Goal: Information Seeking & Learning: Learn about a topic

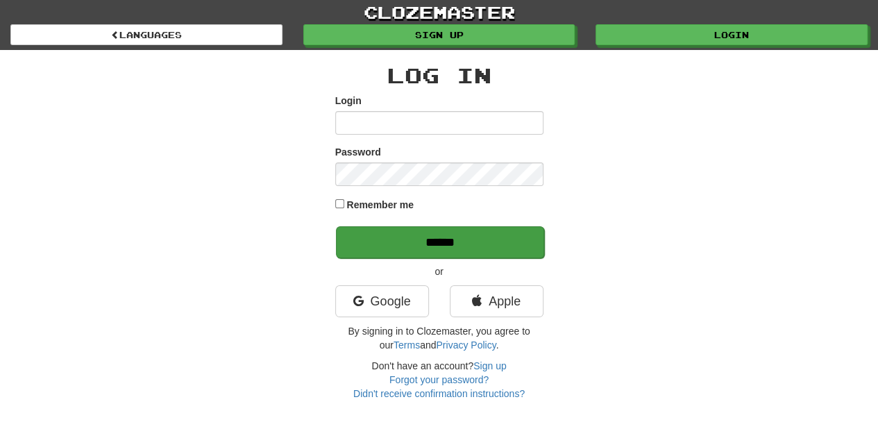
type input "****"
click at [421, 240] on input "******" at bounding box center [440, 242] width 208 height 32
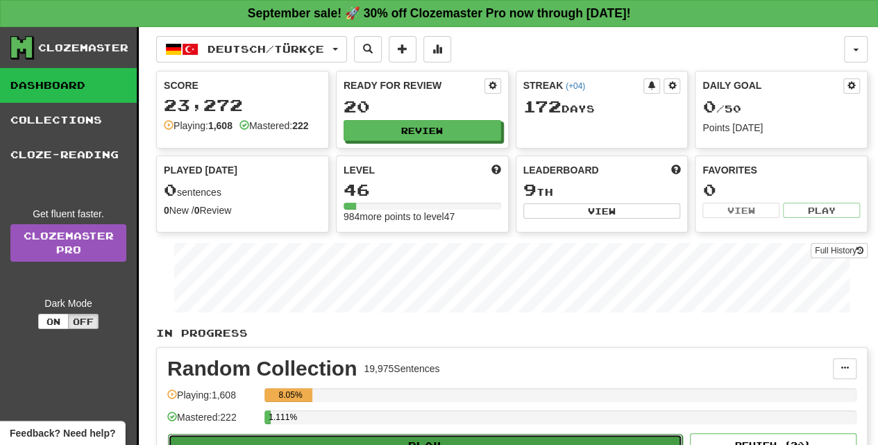
click at [439, 434] on button "Play" at bounding box center [425, 446] width 514 height 24
select select "**"
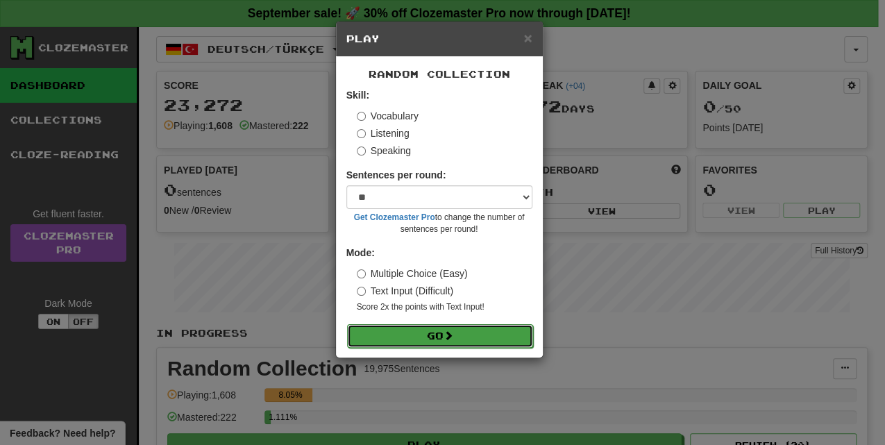
drag, startPoint x: 446, startPoint y: 337, endPoint x: 443, endPoint y: 344, distance: 7.5
click at [446, 337] on button "Go" at bounding box center [440, 336] width 186 height 24
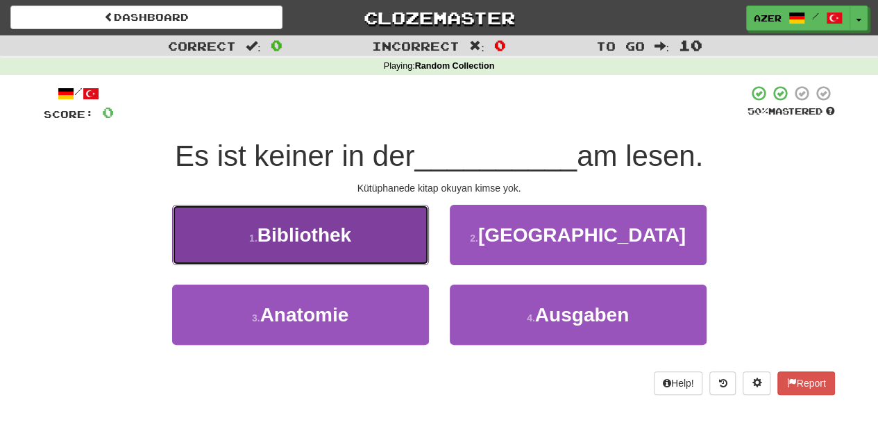
click at [336, 231] on span "Bibliothek" at bounding box center [304, 235] width 94 height 22
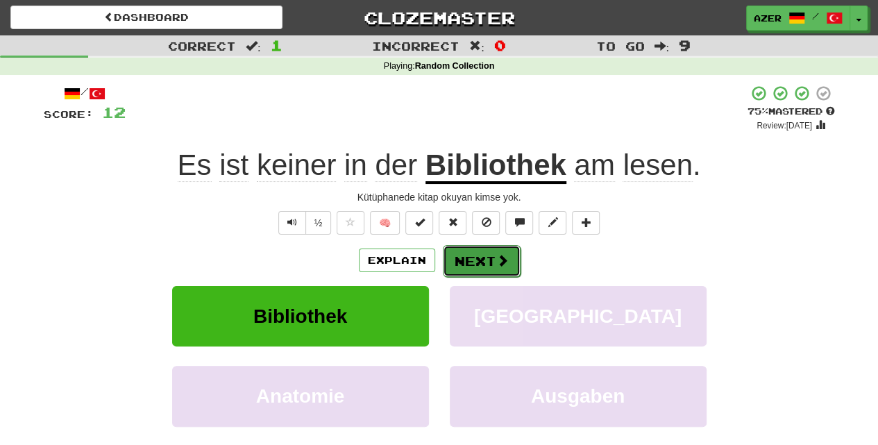
click at [498, 255] on span at bounding box center [502, 260] width 12 height 12
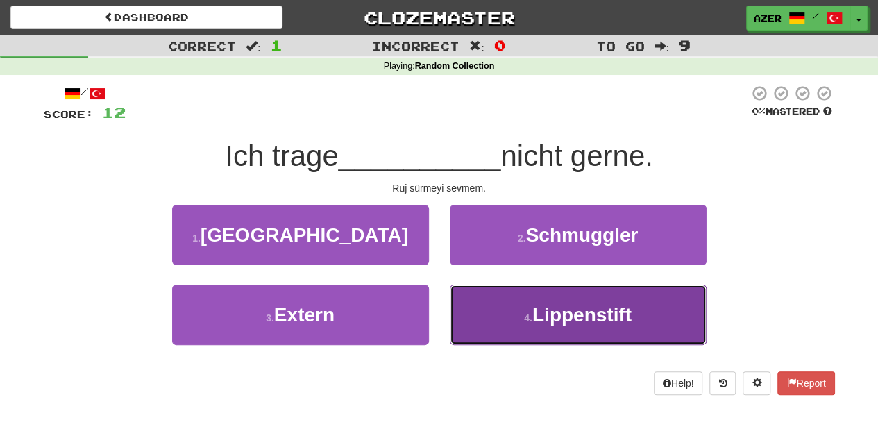
click at [568, 321] on span "Lippenstift" at bounding box center [581, 315] width 99 height 22
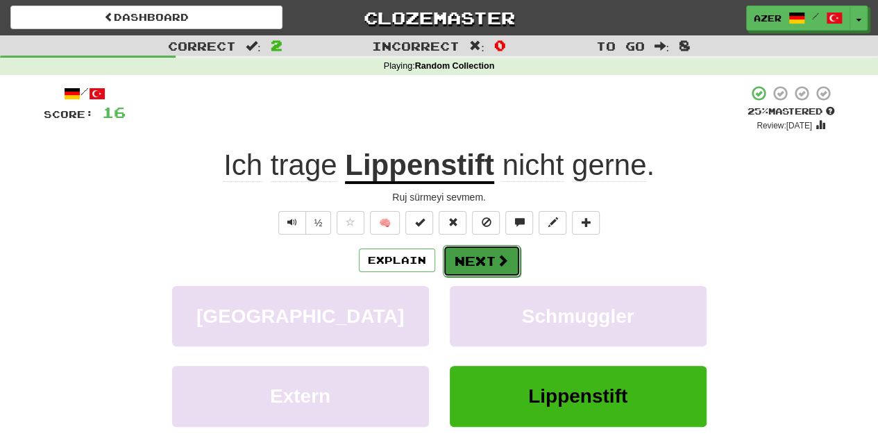
click at [495, 250] on button "Next" at bounding box center [482, 261] width 78 height 32
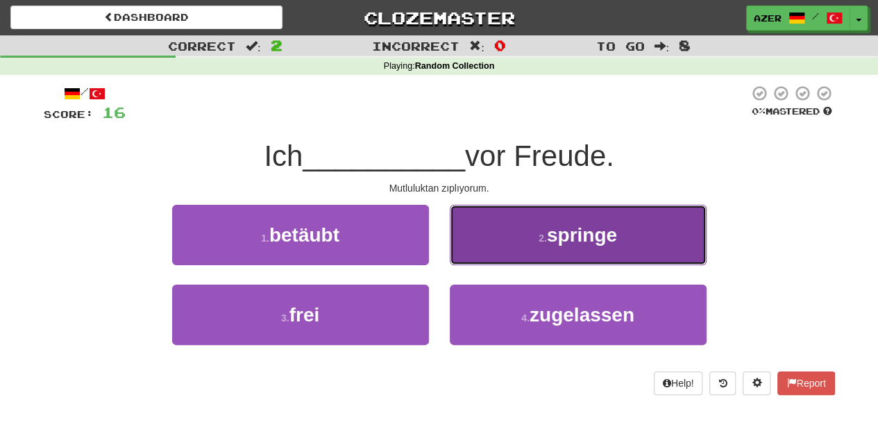
click at [604, 238] on span "springe" at bounding box center [582, 235] width 70 height 22
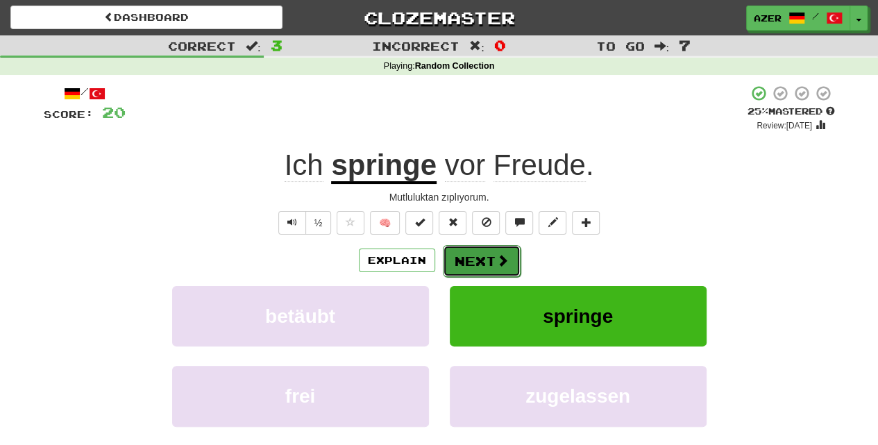
click at [477, 255] on button "Next" at bounding box center [482, 261] width 78 height 32
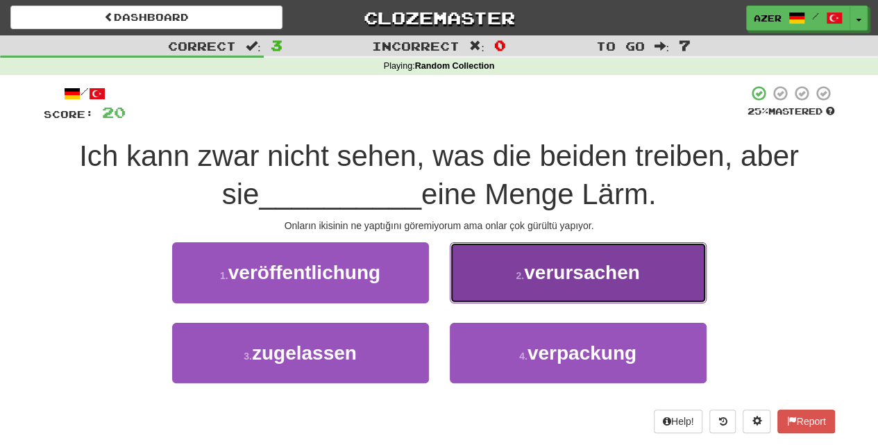
click at [568, 254] on button "2 . verursachen" at bounding box center [578, 272] width 257 height 60
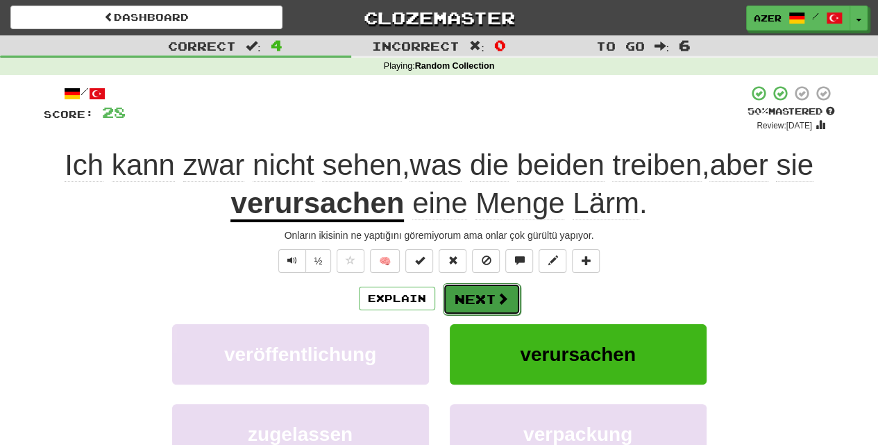
click at [490, 295] on button "Next" at bounding box center [482, 299] width 78 height 32
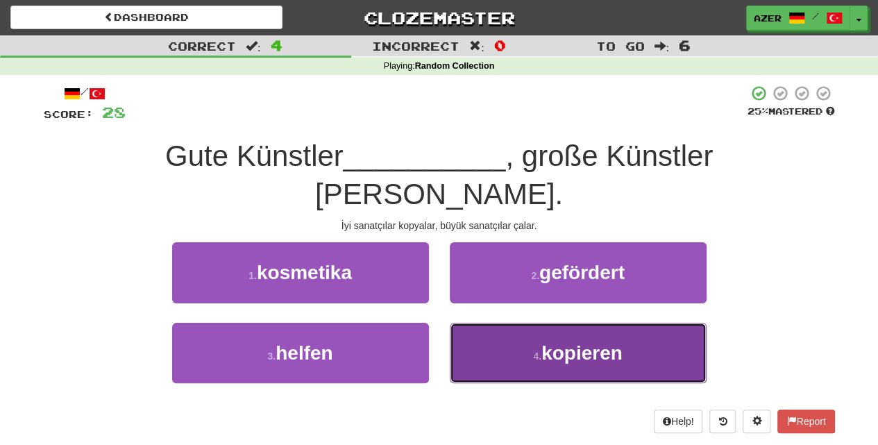
click at [600, 342] on span "kopieren" at bounding box center [581, 353] width 81 height 22
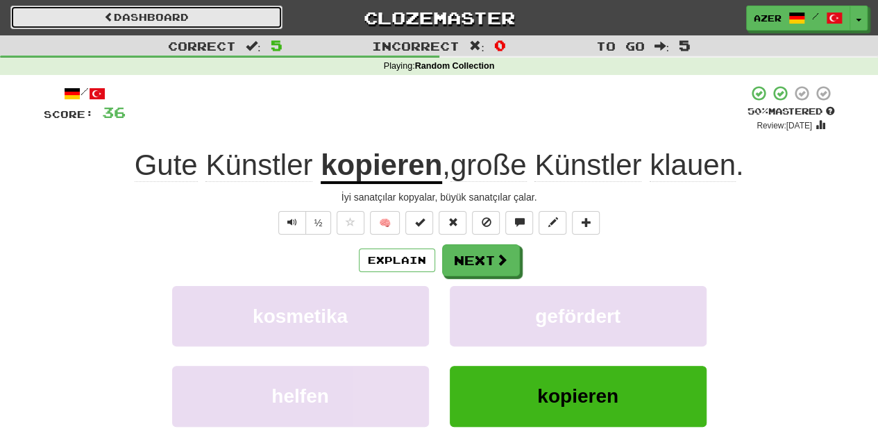
click at [135, 19] on link "Dashboard" at bounding box center [146, 18] width 272 height 24
